Goal: Use online tool/utility: Utilize a website feature to perform a specific function

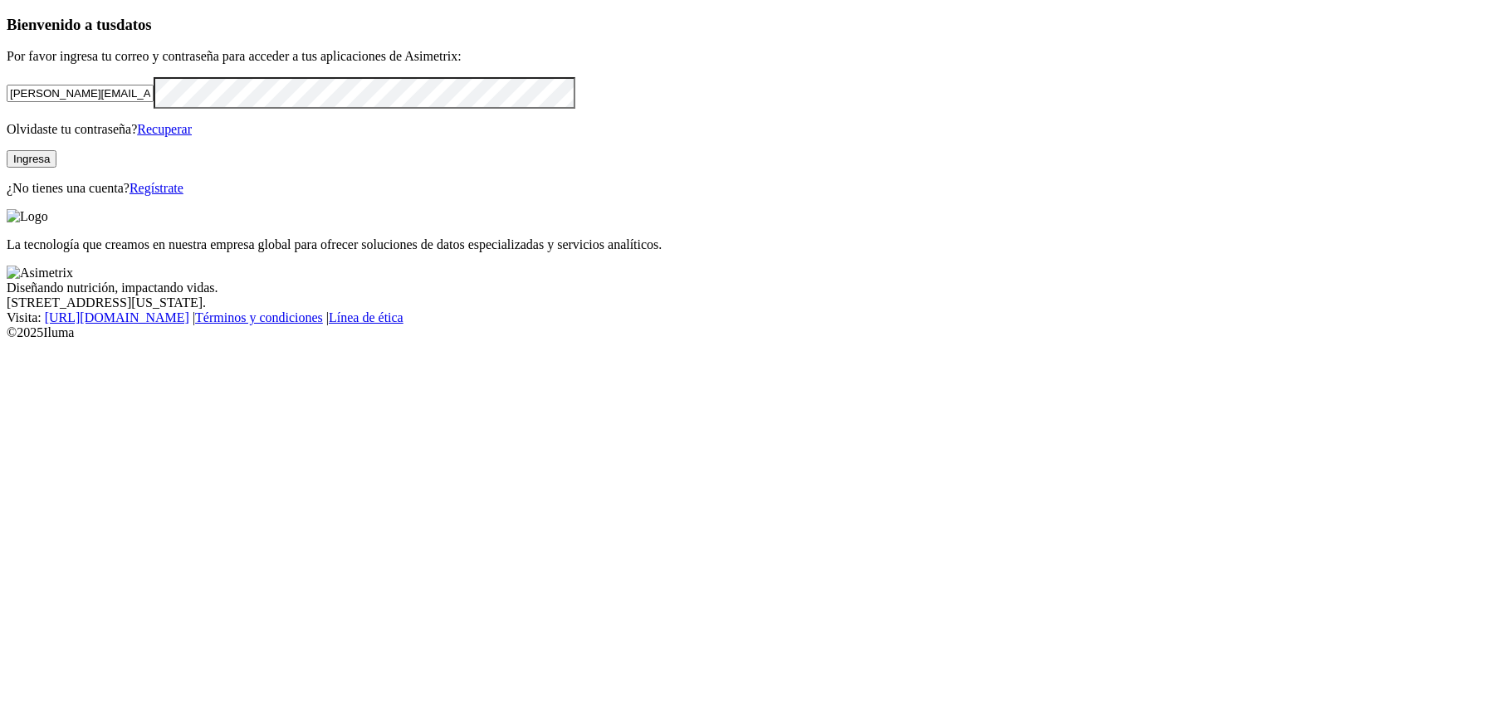
click at [56, 168] on button "Ingresa" at bounding box center [32, 158] width 50 height 17
